Goal: Find specific page/section: Find specific page/section

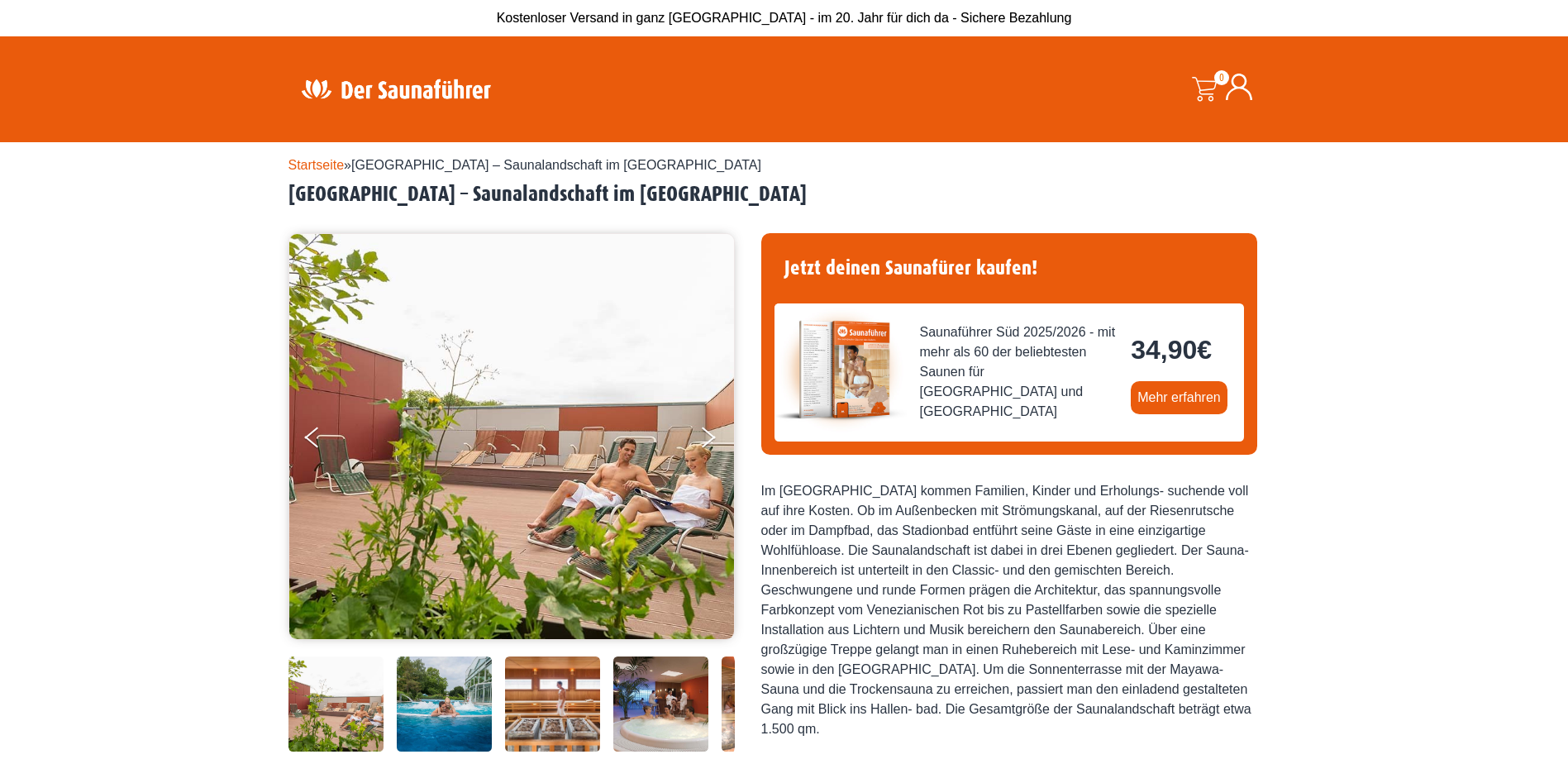
click at [321, 162] on link "Startseite" at bounding box center [317, 165] width 56 height 14
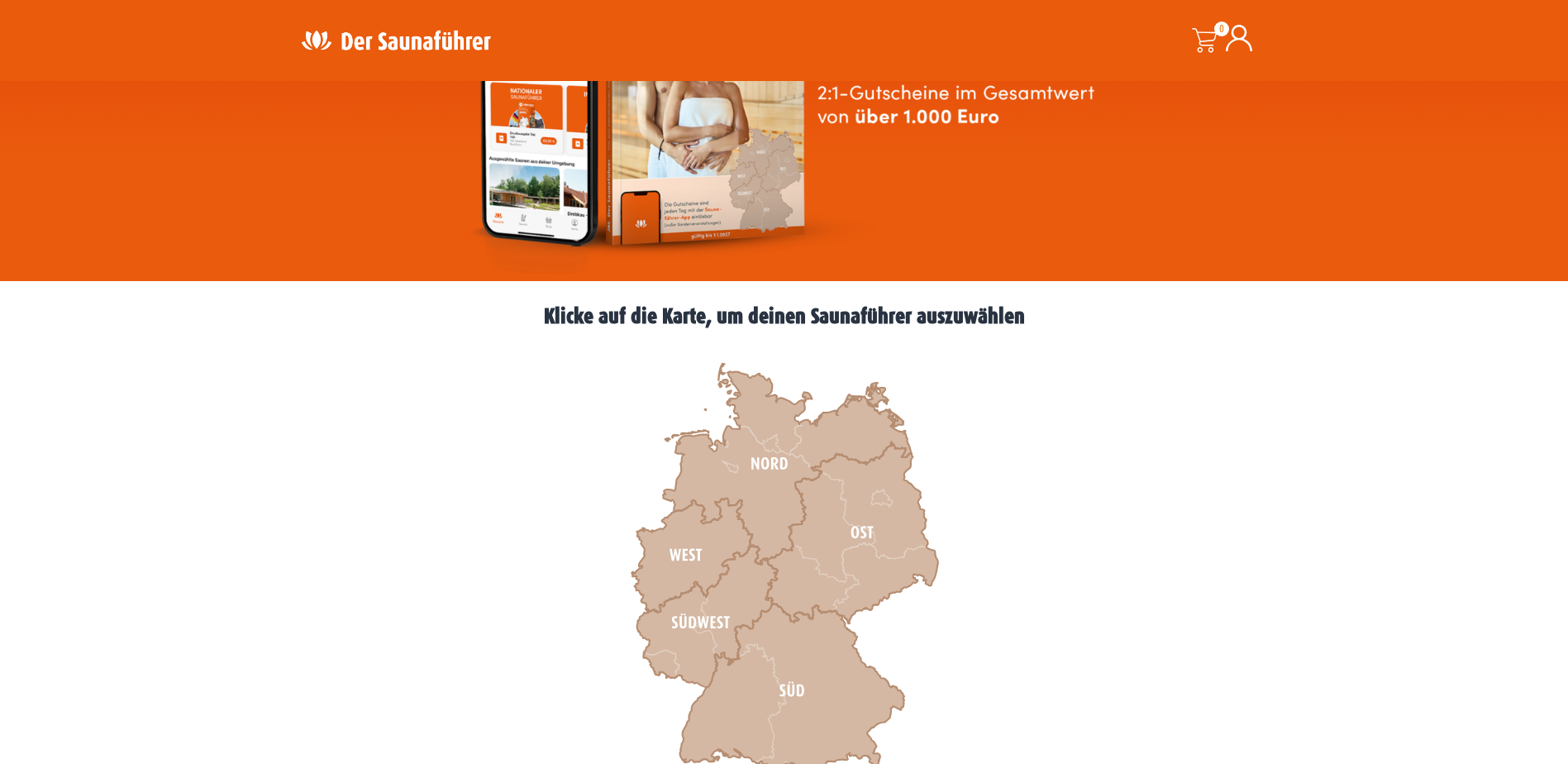
scroll to position [413, 0]
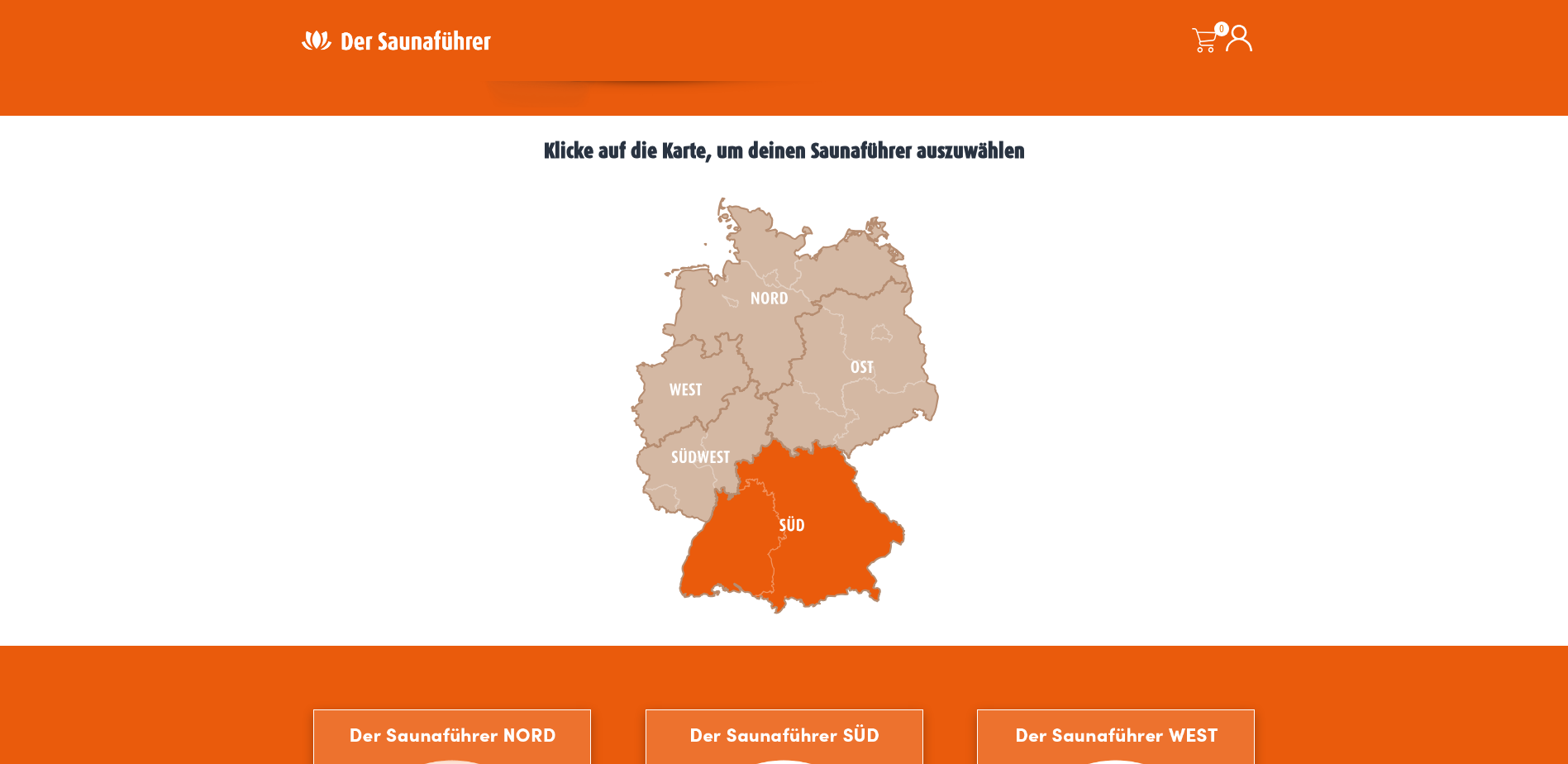
click at [777, 519] on icon at bounding box center [792, 526] width 225 height 175
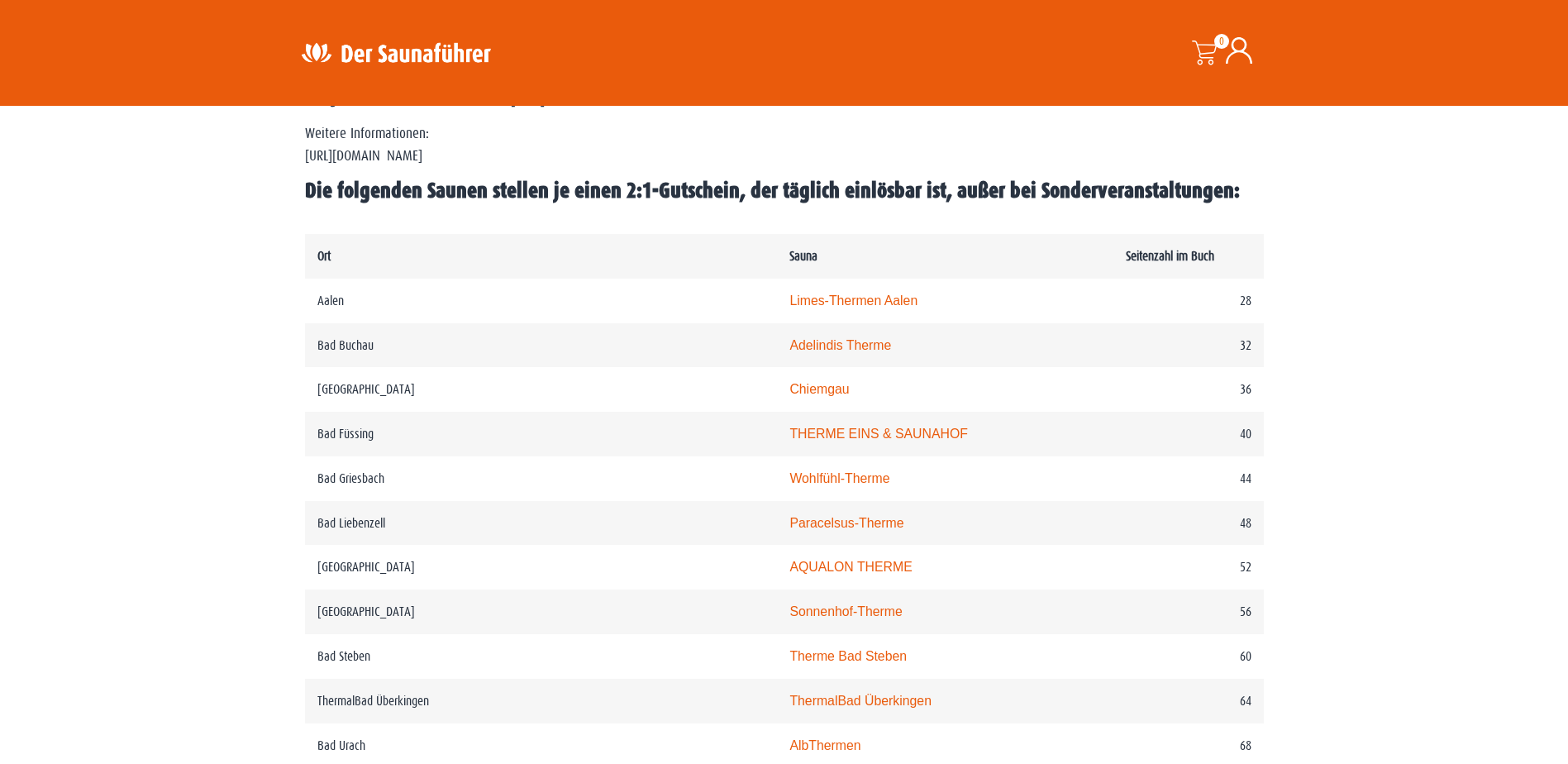
scroll to position [165, 0]
